Goal: Check status: Check status

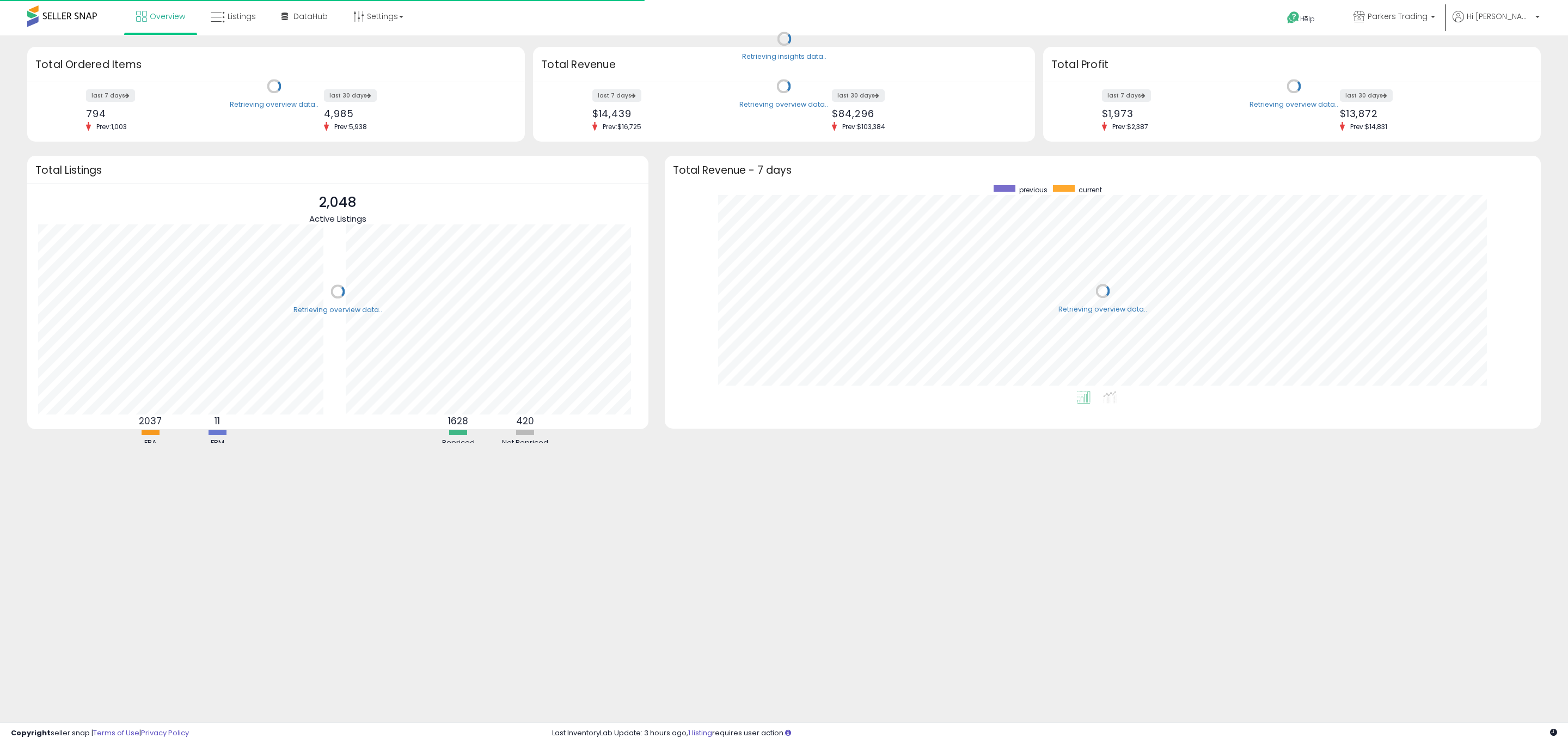
scroll to position [206, 854]
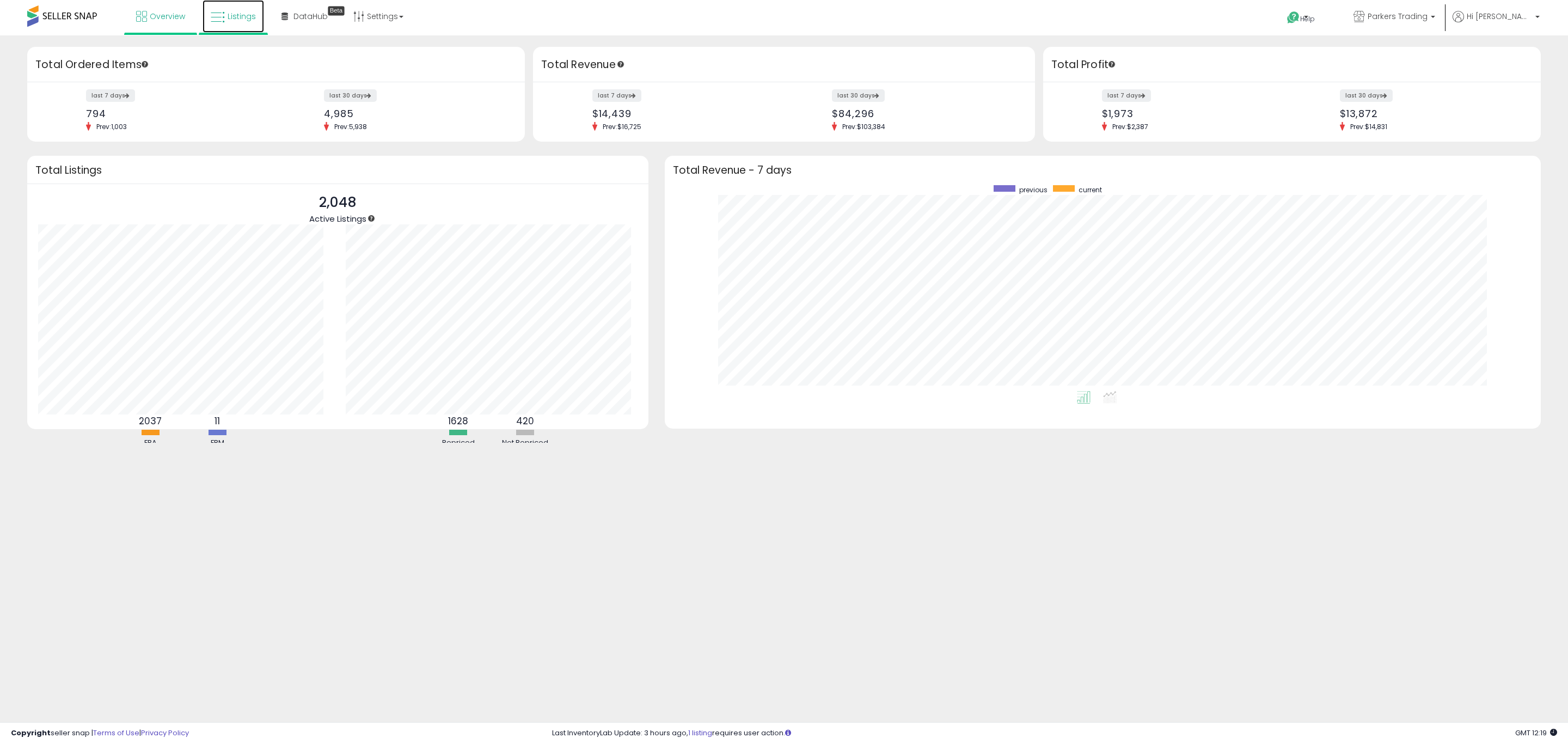
click at [239, 13] on span "Listings" at bounding box center [241, 15] width 28 height 11
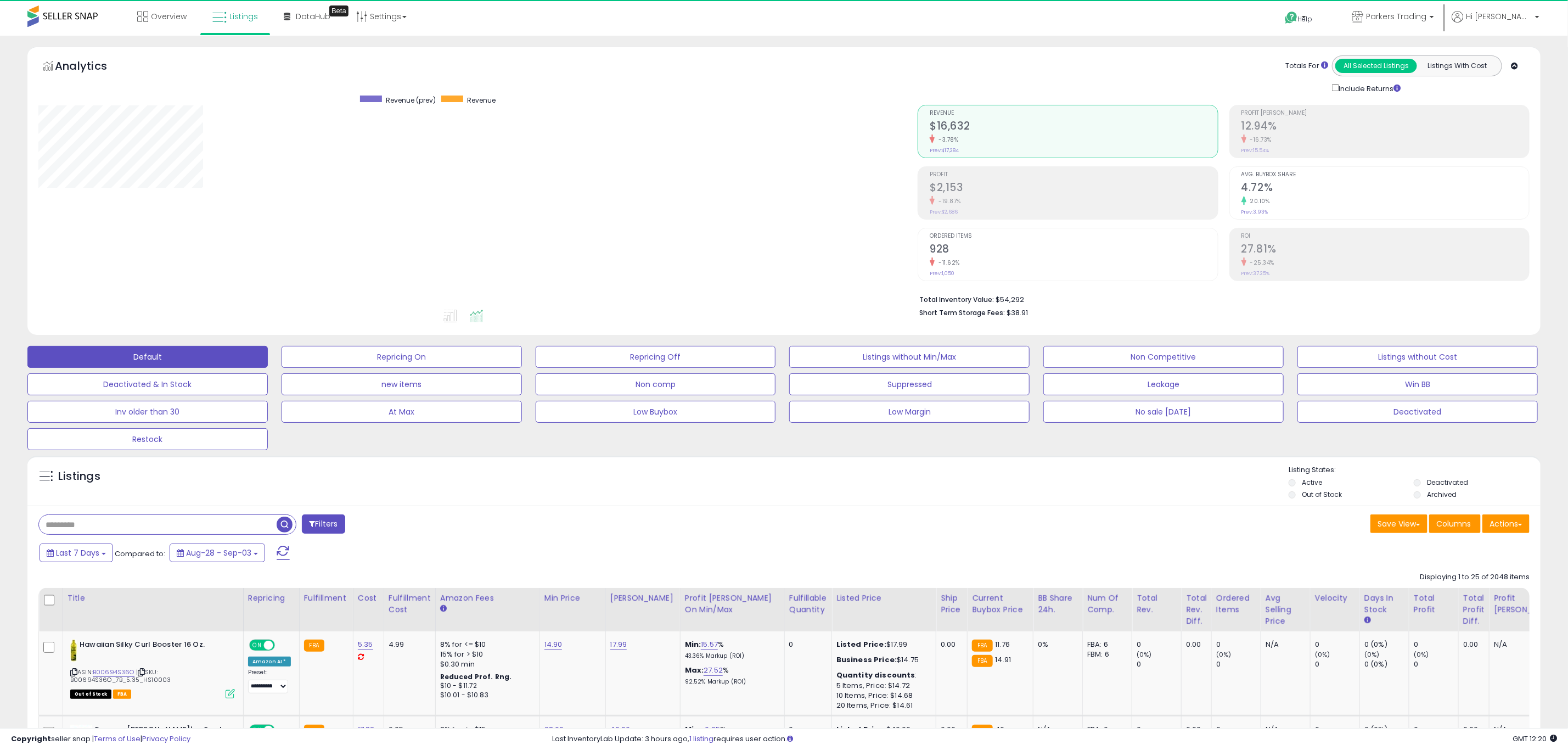
click at [73, 567] on div "Last 7 Days Compared to: Aug-28 - Sep-03" at bounding box center [595, 554] width 1118 height 24
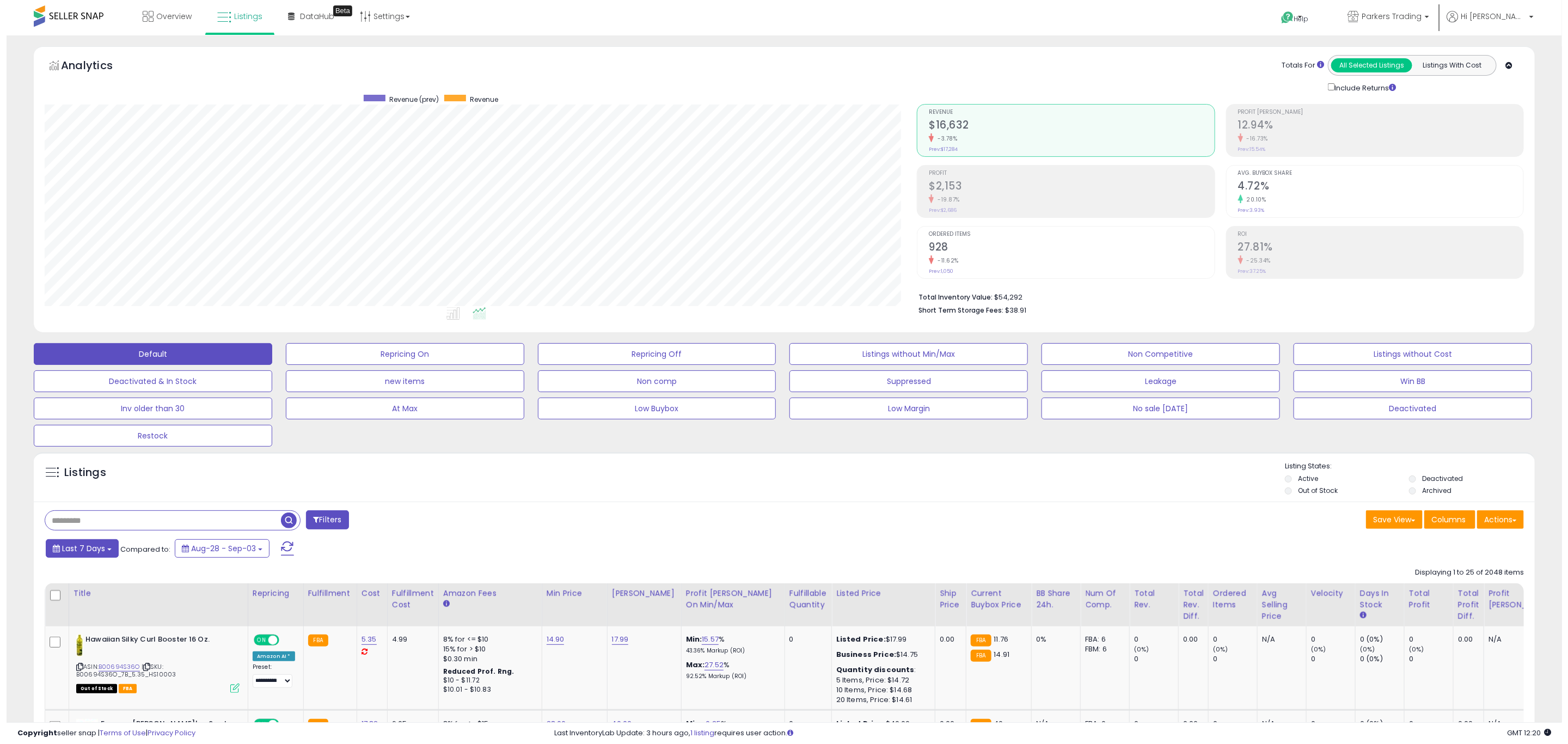
scroll to position [224, 873]
click at [76, 554] on span "Last 7 Days" at bounding box center [77, 548] width 43 height 11
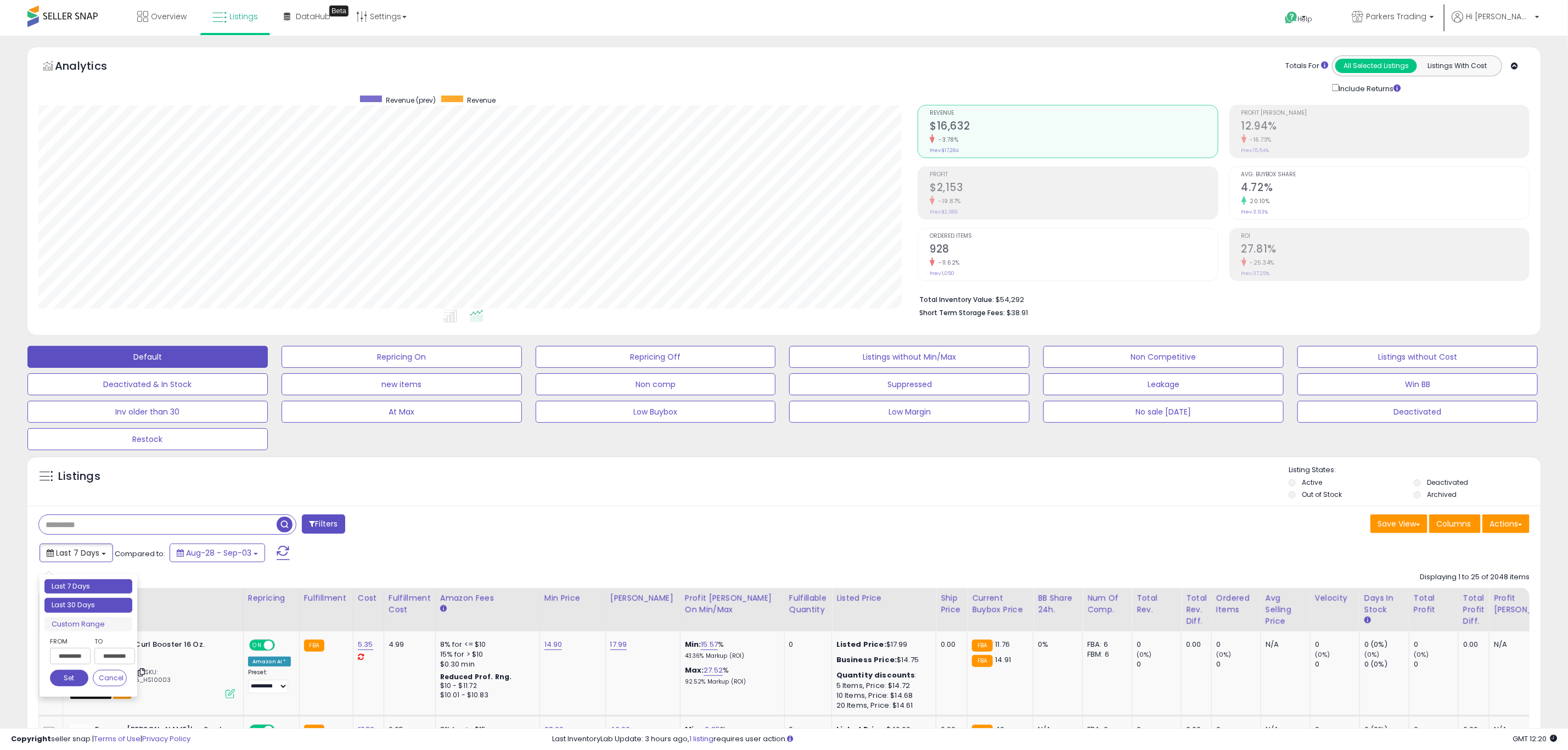
type input "**********"
click at [98, 611] on li "Last 30 Days" at bounding box center [88, 604] width 88 height 15
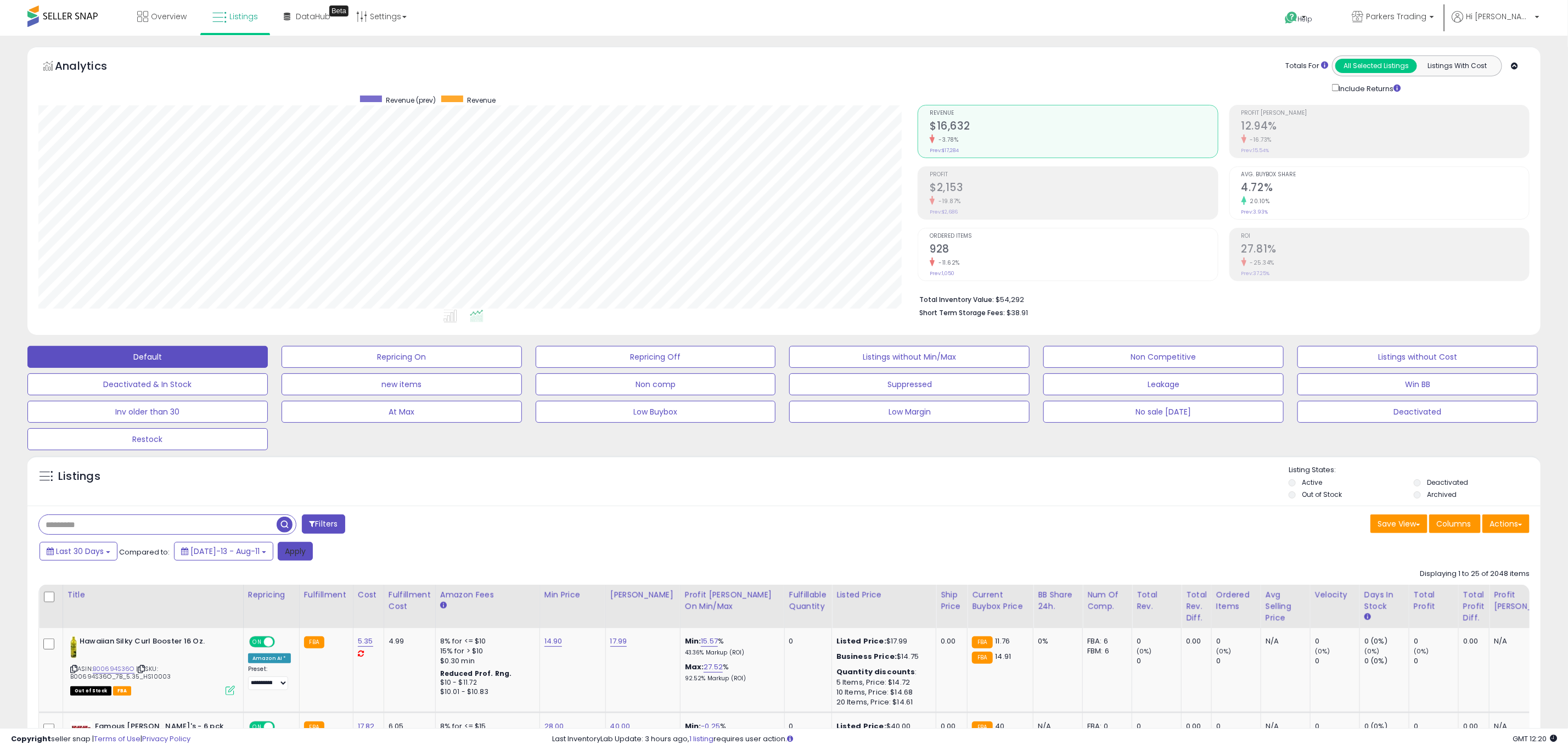
click at [277, 555] on button "Apply" at bounding box center [295, 551] width 35 height 18
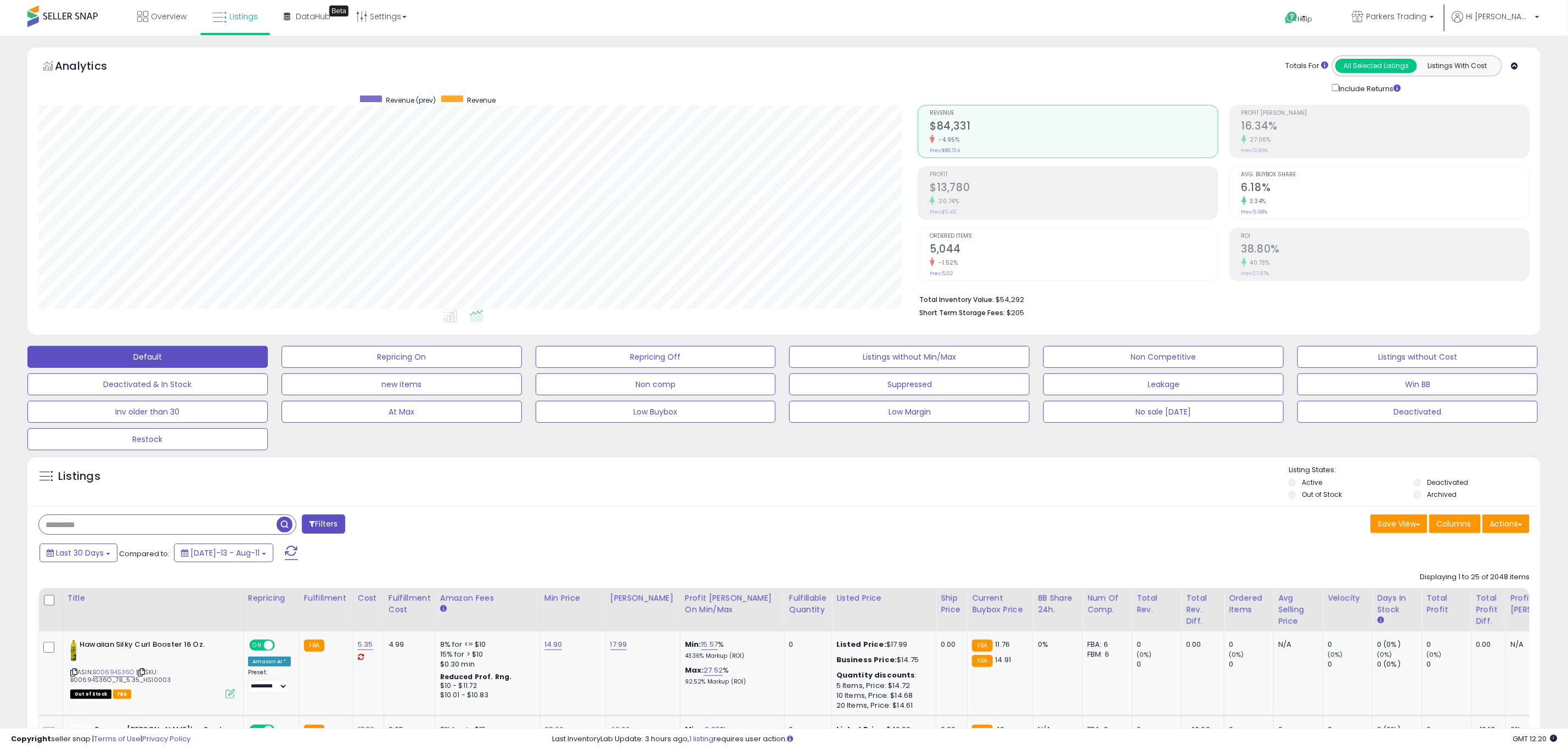
scroll to position [226, 880]
